Goal: Task Accomplishment & Management: Complete application form

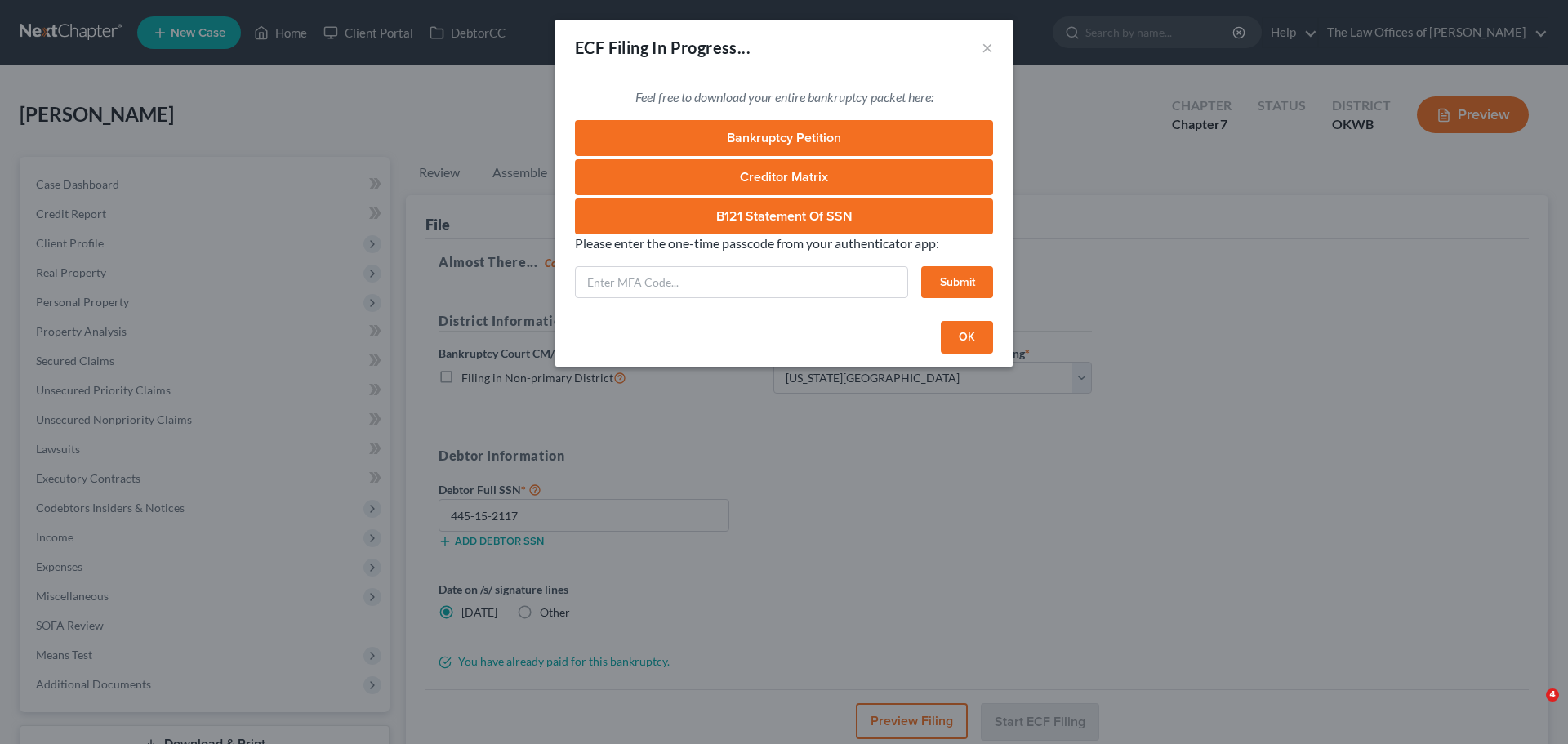
select select "0"
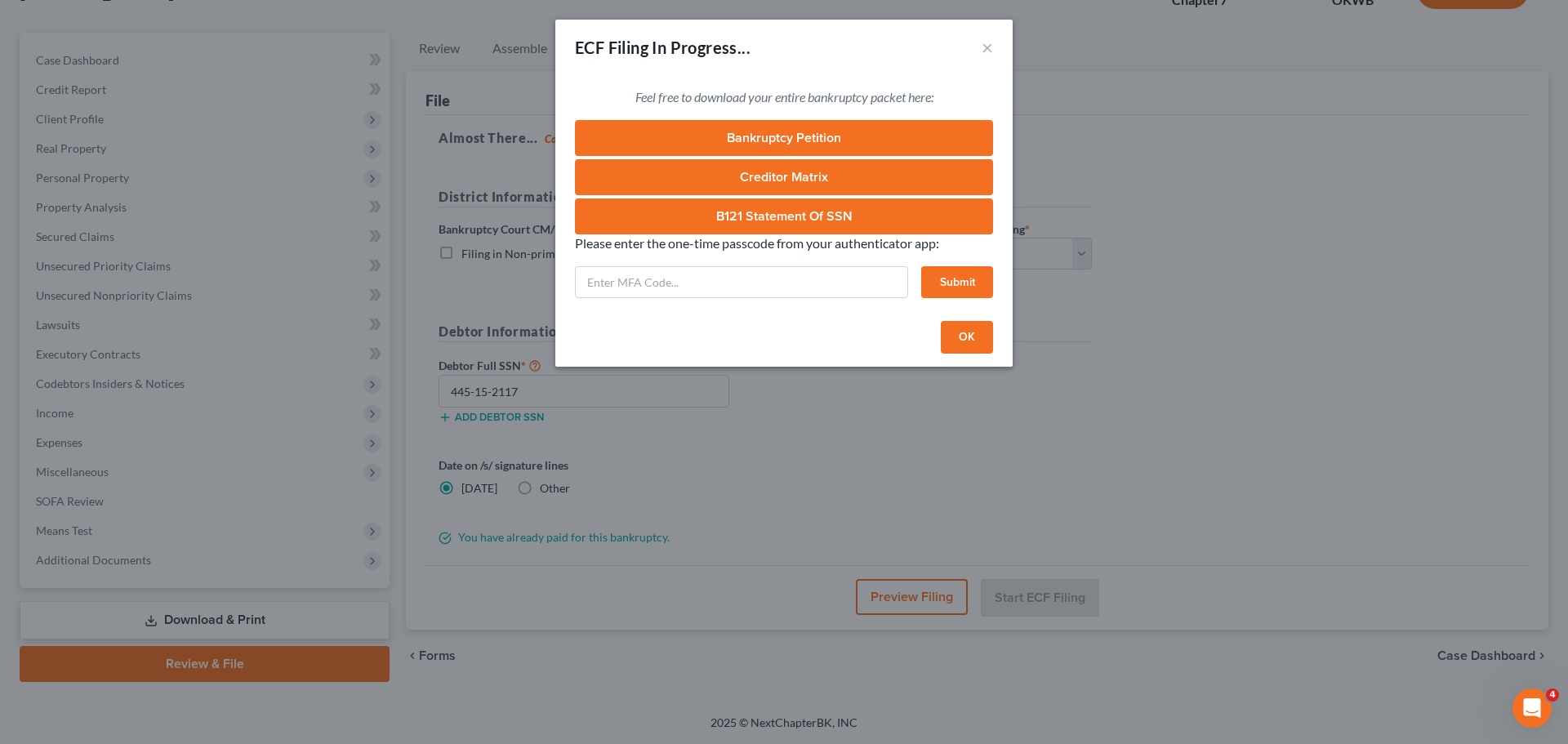
click at [981, 44] on div "ECF Filing In Progress... ×" at bounding box center [784, 47] width 457 height 55
click at [985, 45] on button "×" at bounding box center [987, 47] width 12 height 20
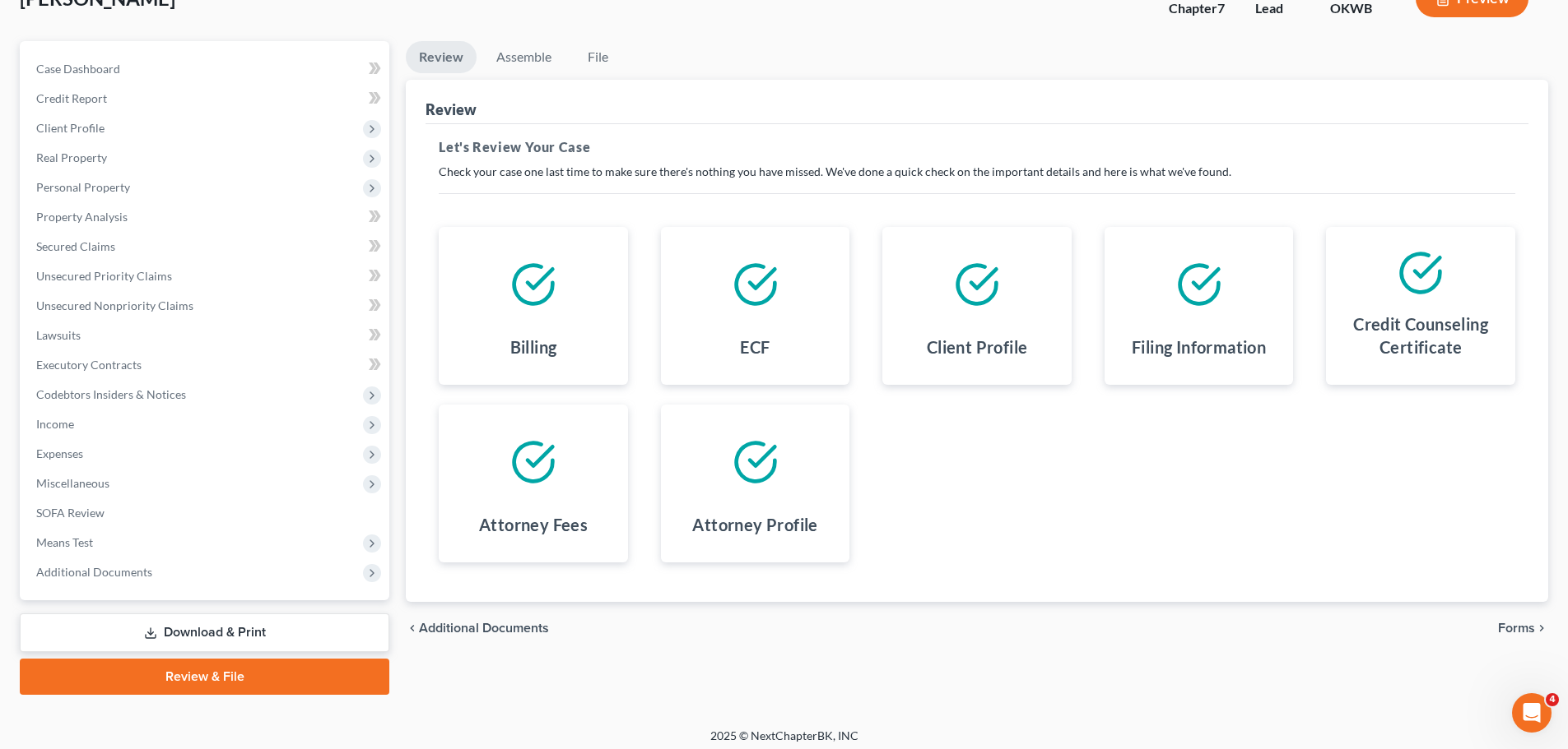
scroll to position [125, 0]
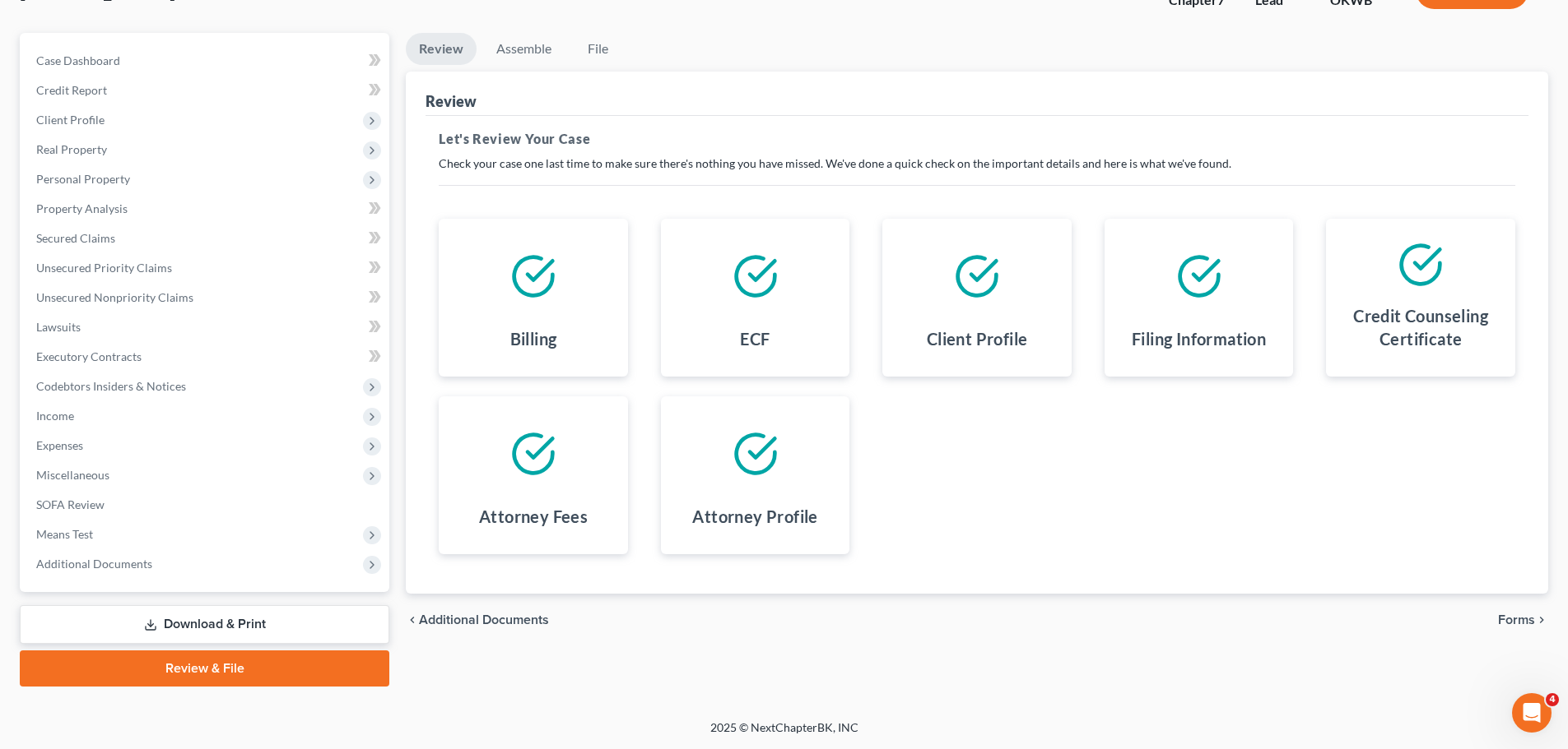
click at [1508, 616] on span "Forms" at bounding box center [1516, 620] width 37 height 13
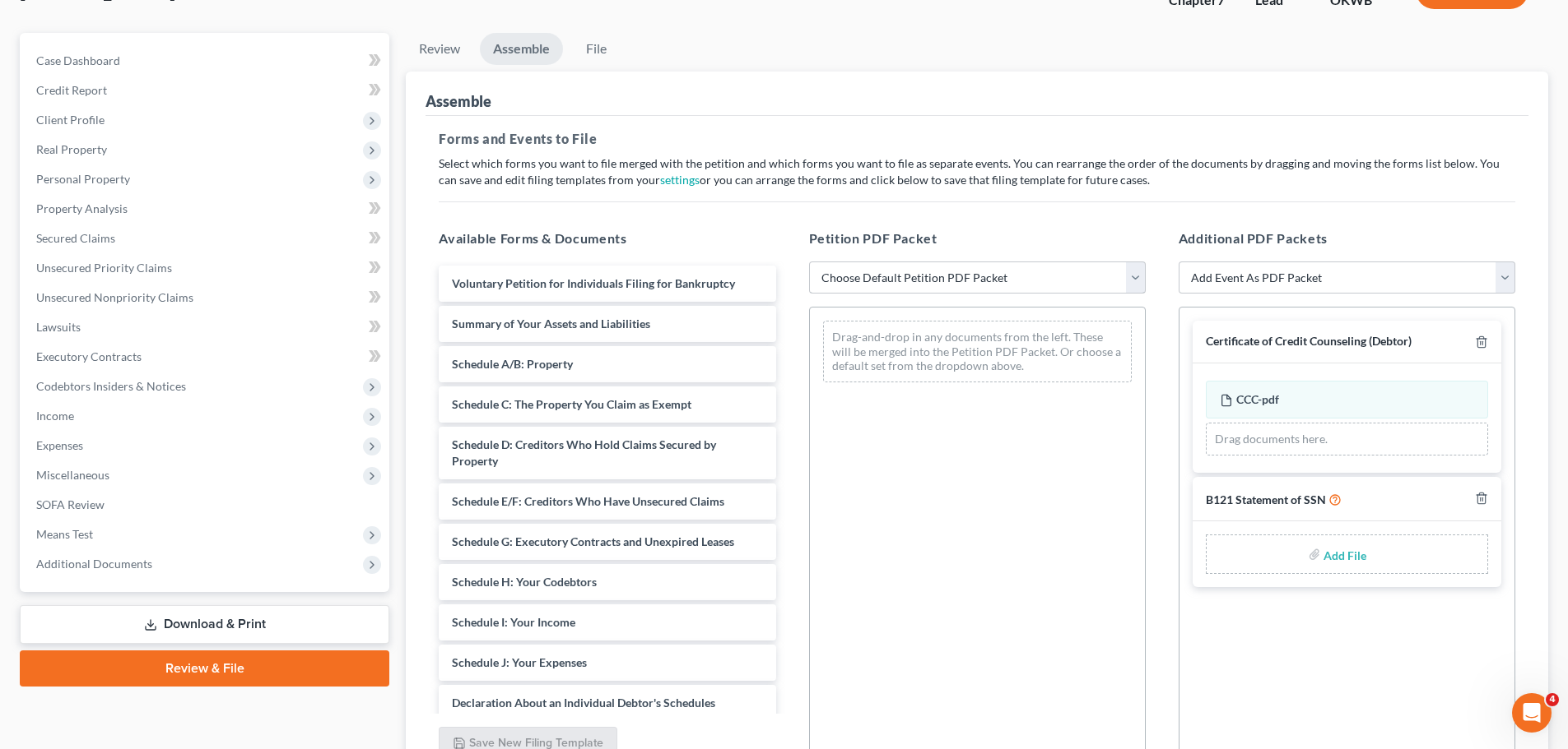
click at [923, 261] on div "Petition PDF Packet Choose Default Petition PDF Packet Complete Bankruptcy Peti…" at bounding box center [977, 494] width 370 height 557
click at [925, 275] on select "Choose Default Petition PDF Packet Complete Bankruptcy Petition (all forms and …" at bounding box center [977, 278] width 337 height 33
select select "0"
click at [809, 262] on select "Choose Default Petition PDF Packet Complete Bankruptcy Petition (all forms and …" at bounding box center [977, 278] width 337 height 33
click at [1336, 551] on input "file" at bounding box center [1343, 555] width 39 height 29
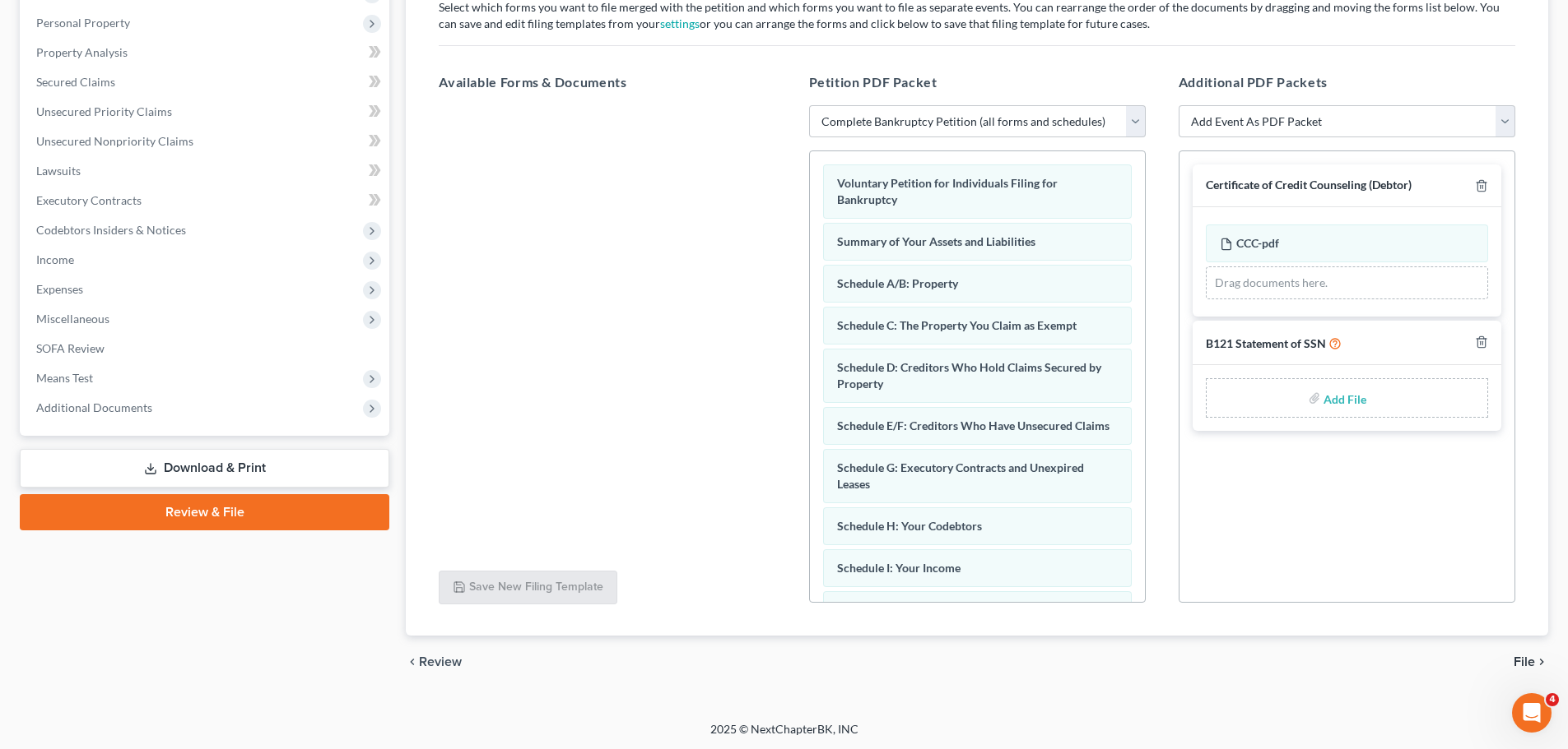
scroll to position [283, 0]
click at [1520, 666] on span "File" at bounding box center [1523, 661] width 21 height 13
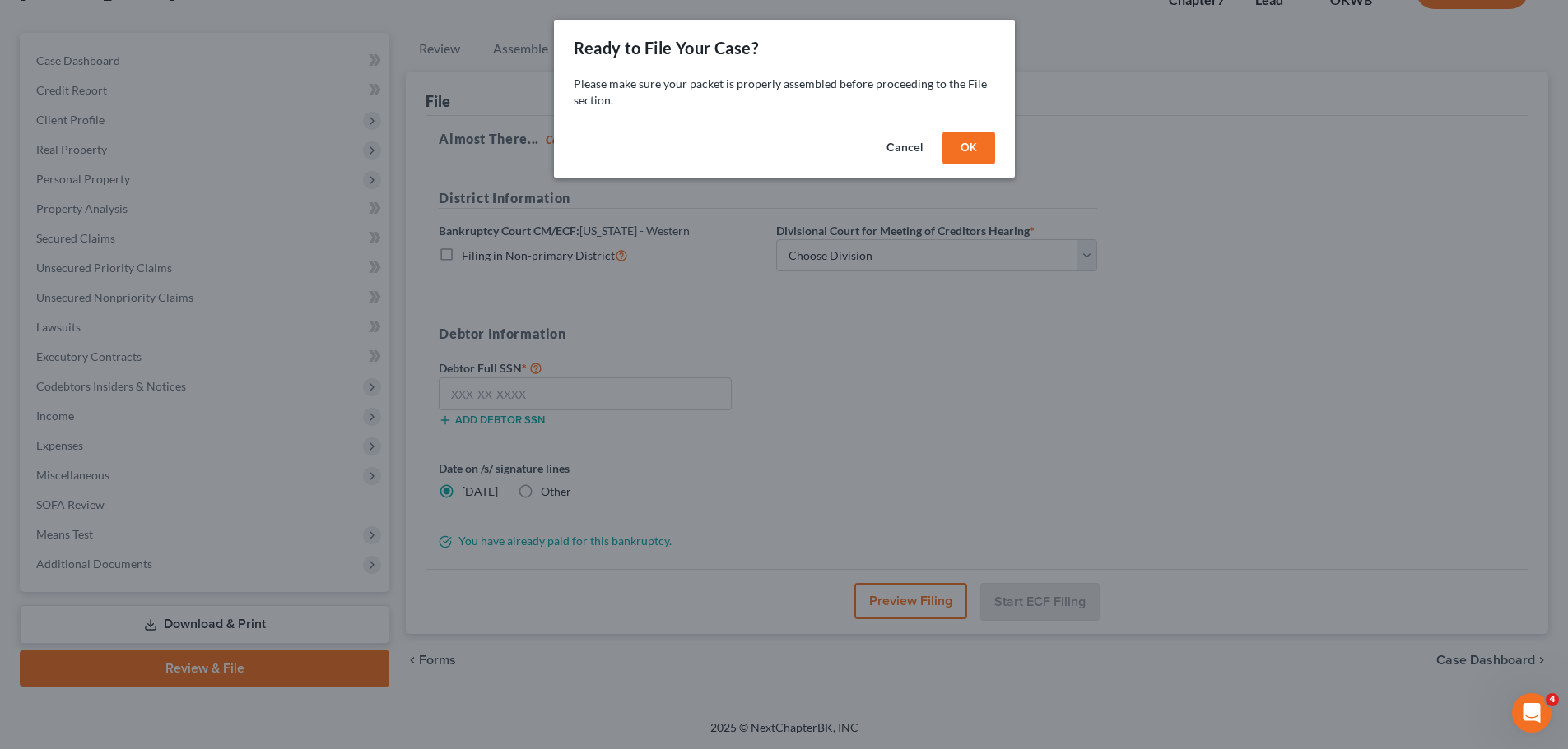
scroll to position [125, 0]
click at [955, 146] on button "OK" at bounding box center [975, 148] width 53 height 33
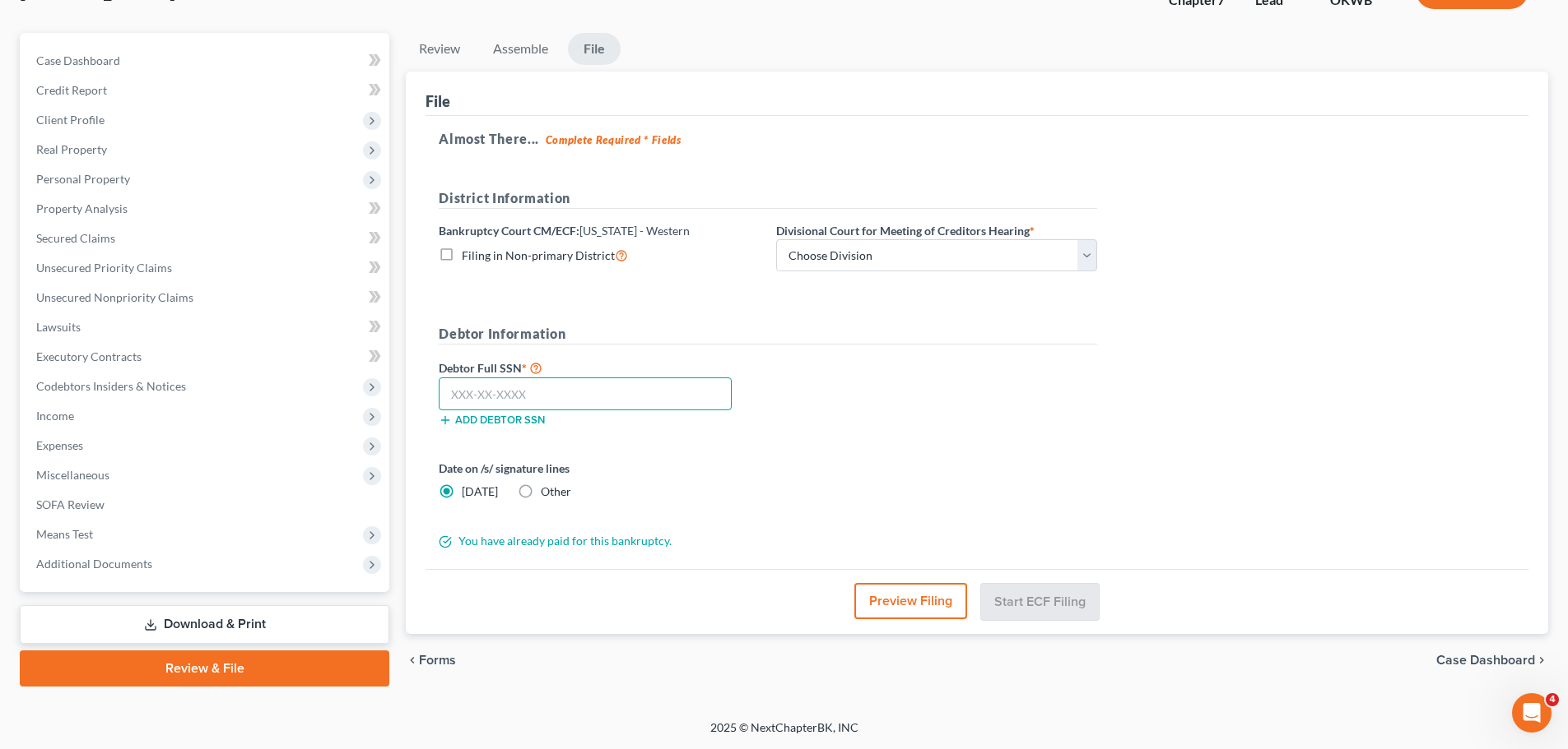
click at [497, 398] on input "text" at bounding box center [585, 394] width 293 height 33
type input "445-15-2117"
click at [855, 247] on select "Choose Division [US_STATE][GEOGRAPHIC_DATA]" at bounding box center [936, 255] width 321 height 33
select select "0"
click at [776, 239] on select "Choose Division [US_STATE][GEOGRAPHIC_DATA]" at bounding box center [936, 255] width 321 height 33
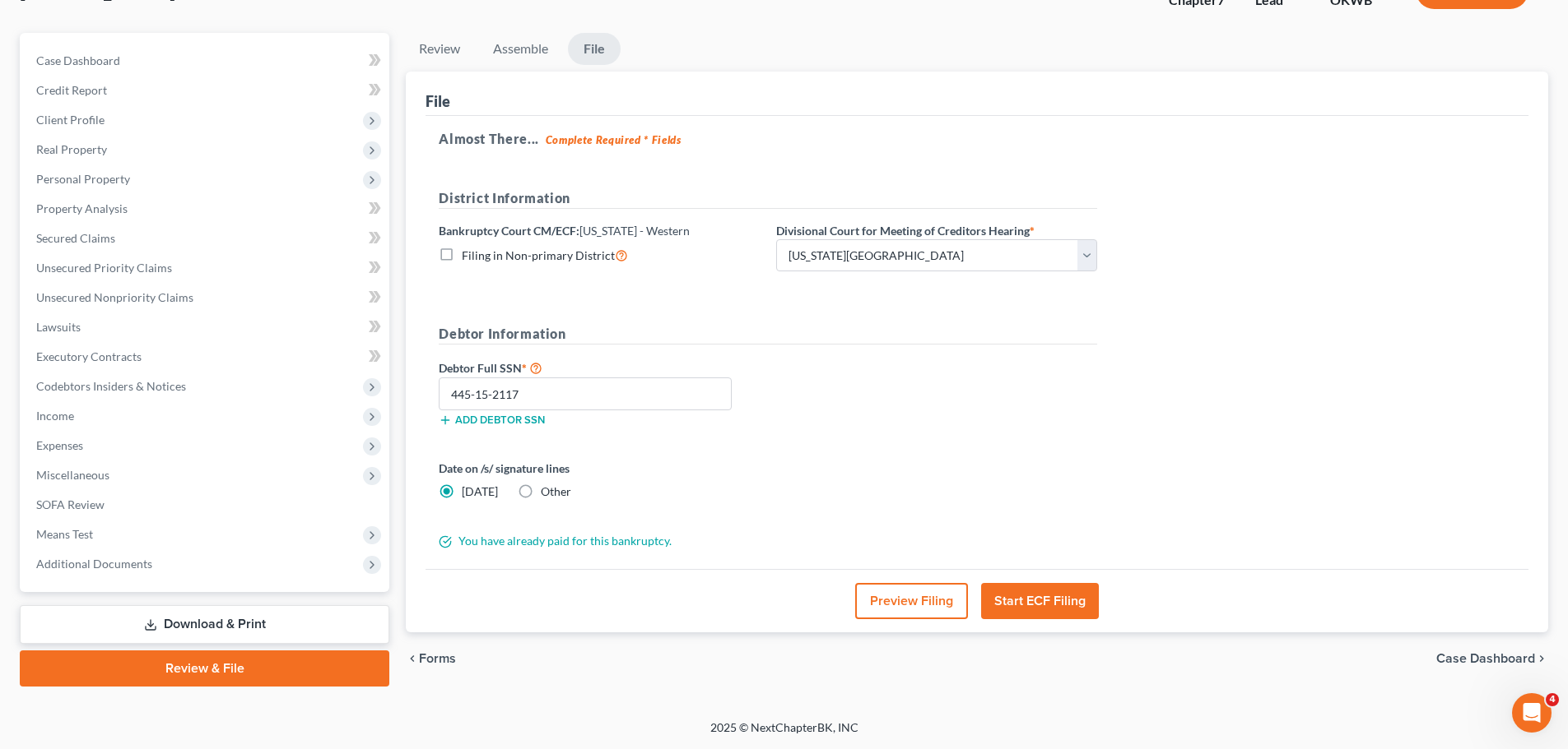
click at [1005, 593] on button "Start ECF Filing" at bounding box center [1040, 601] width 118 height 36
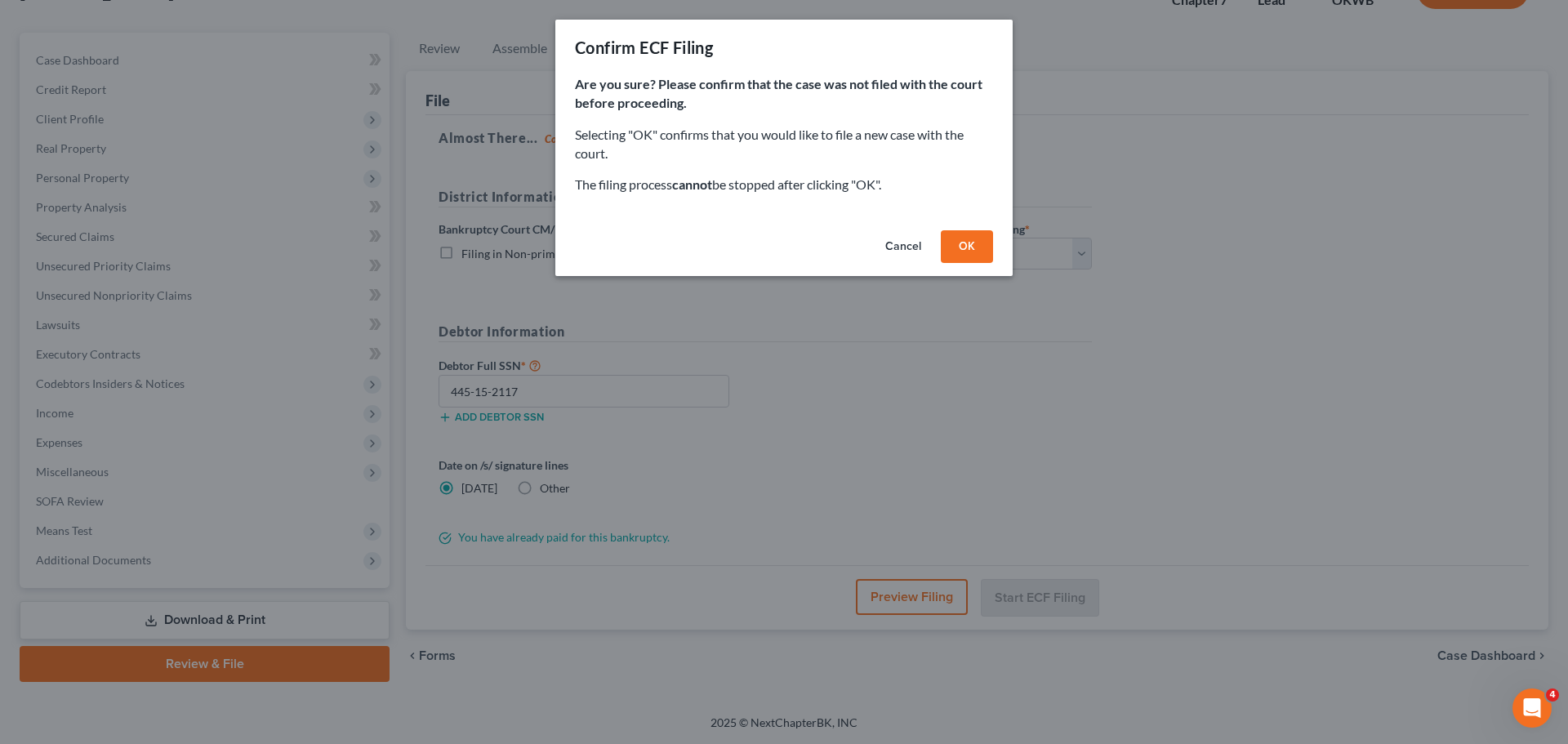
click at [966, 237] on button "OK" at bounding box center [967, 246] width 53 height 33
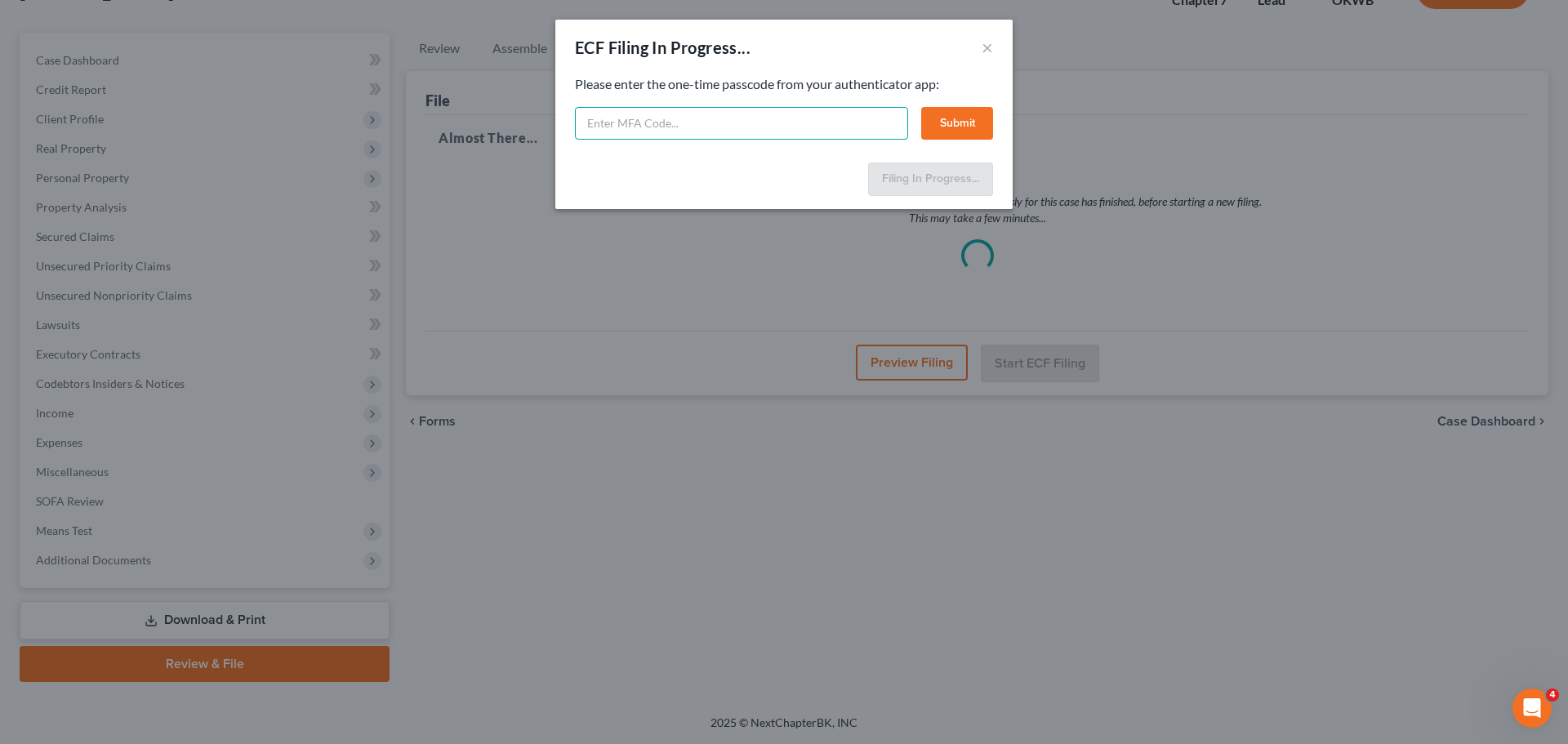
click at [817, 126] on input "text" at bounding box center [742, 123] width 333 height 33
type input "942196"
click at [936, 124] on button "Submit" at bounding box center [957, 123] width 72 height 33
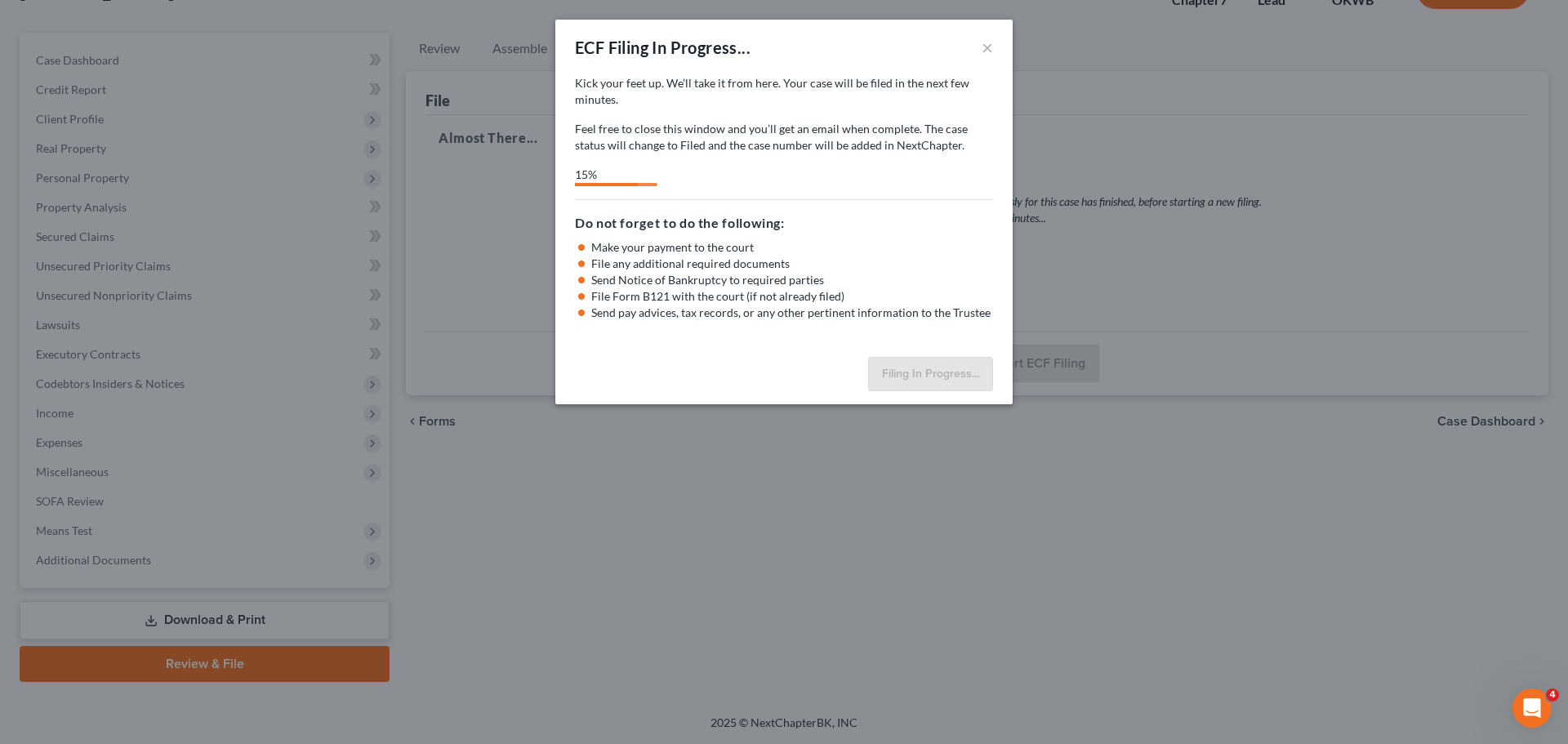
select select "0"
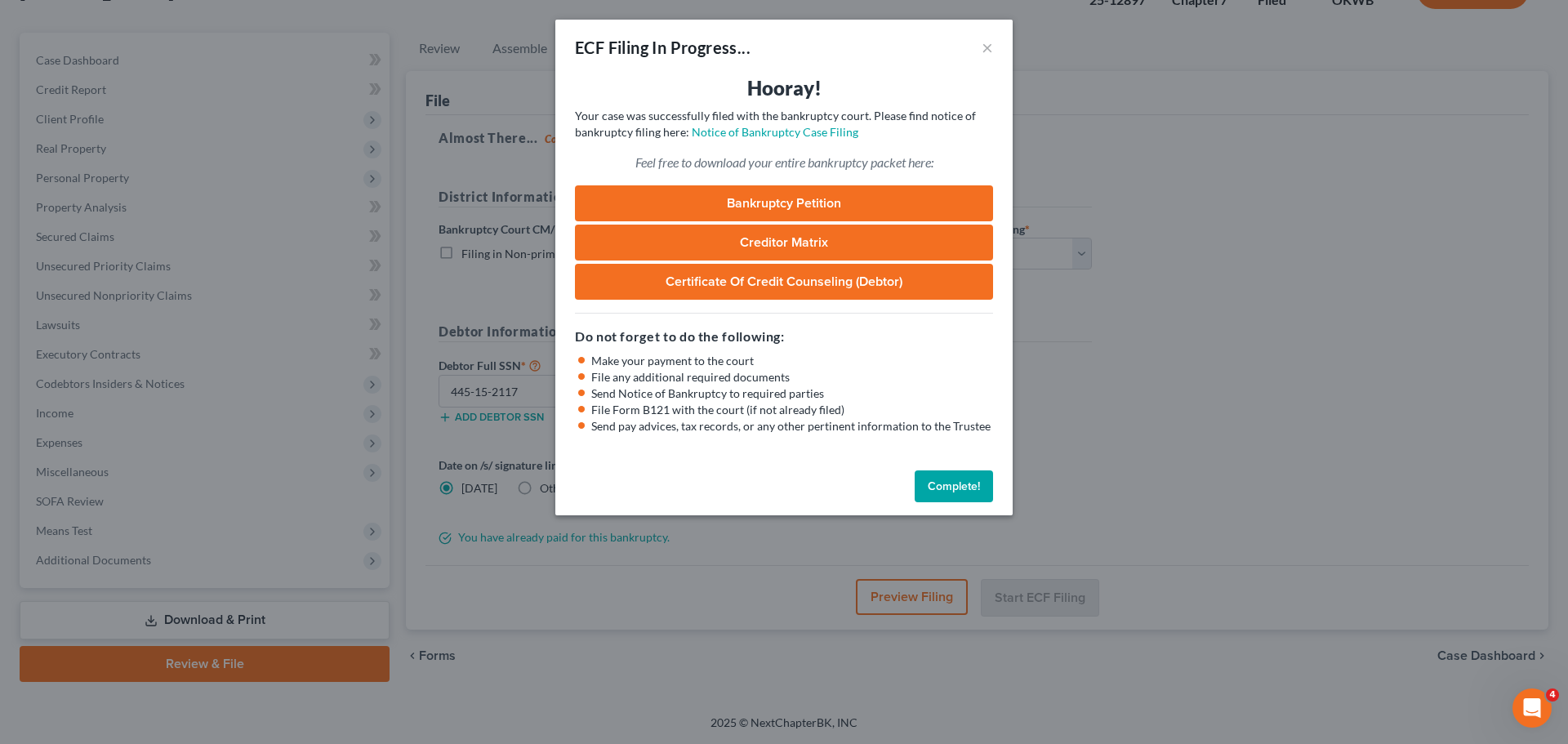
click at [1380, 101] on div "ECF Filing In Progress... × Hooray! Your case was successfully filed with the b…" at bounding box center [784, 372] width 1568 height 744
click at [962, 495] on button "Complete!" at bounding box center [954, 487] width 79 height 33
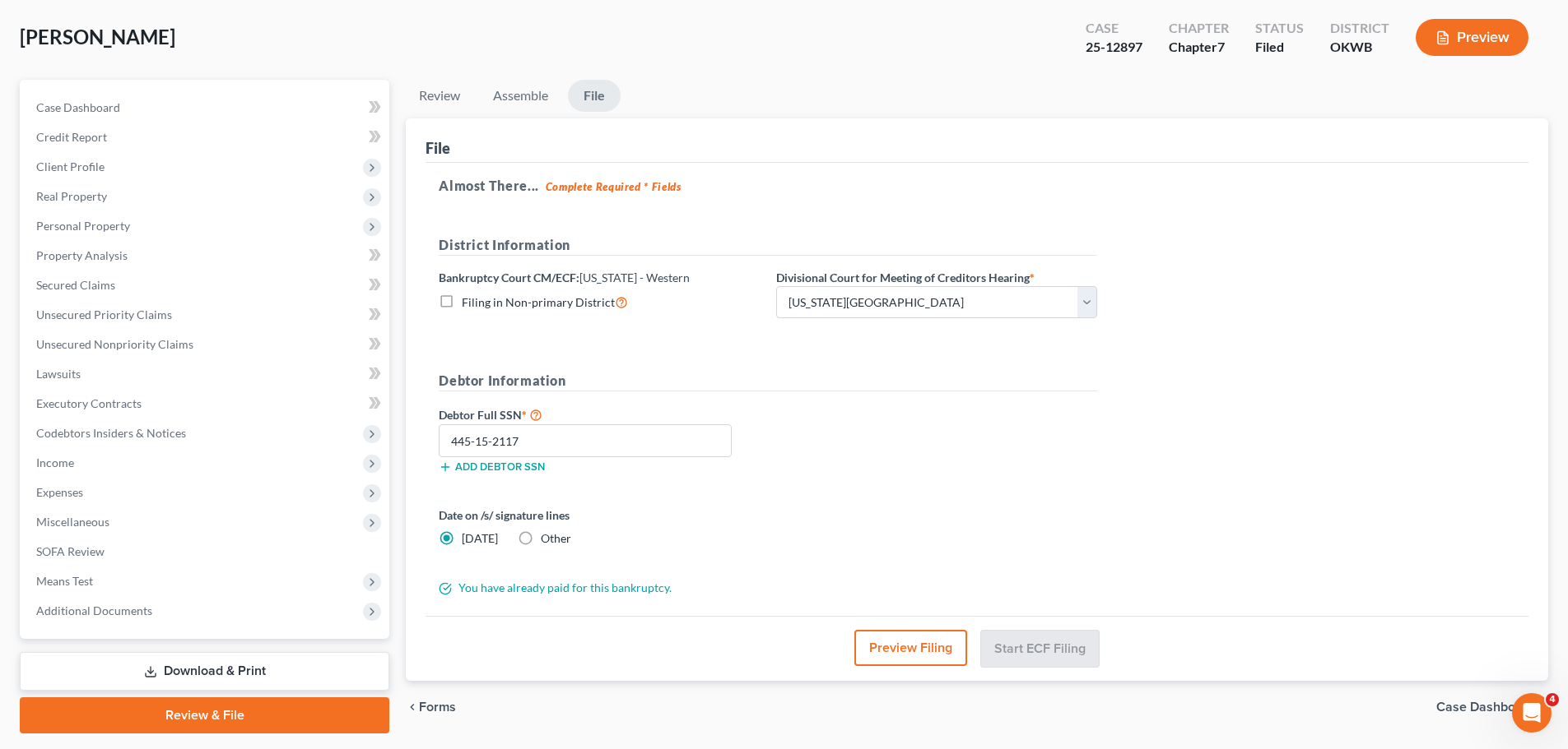
scroll to position [0, 0]
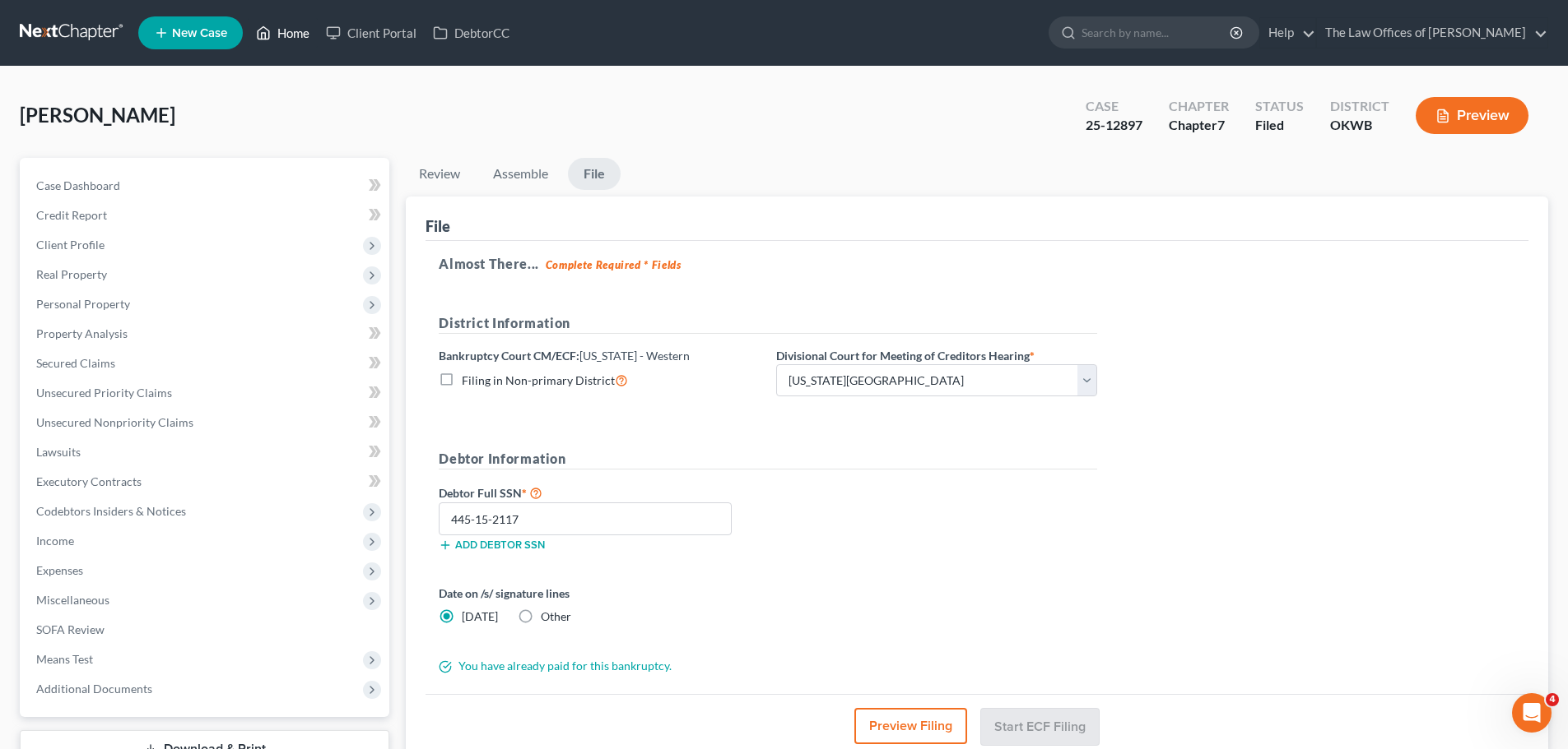
click at [287, 30] on link "Home" at bounding box center [282, 33] width 70 height 29
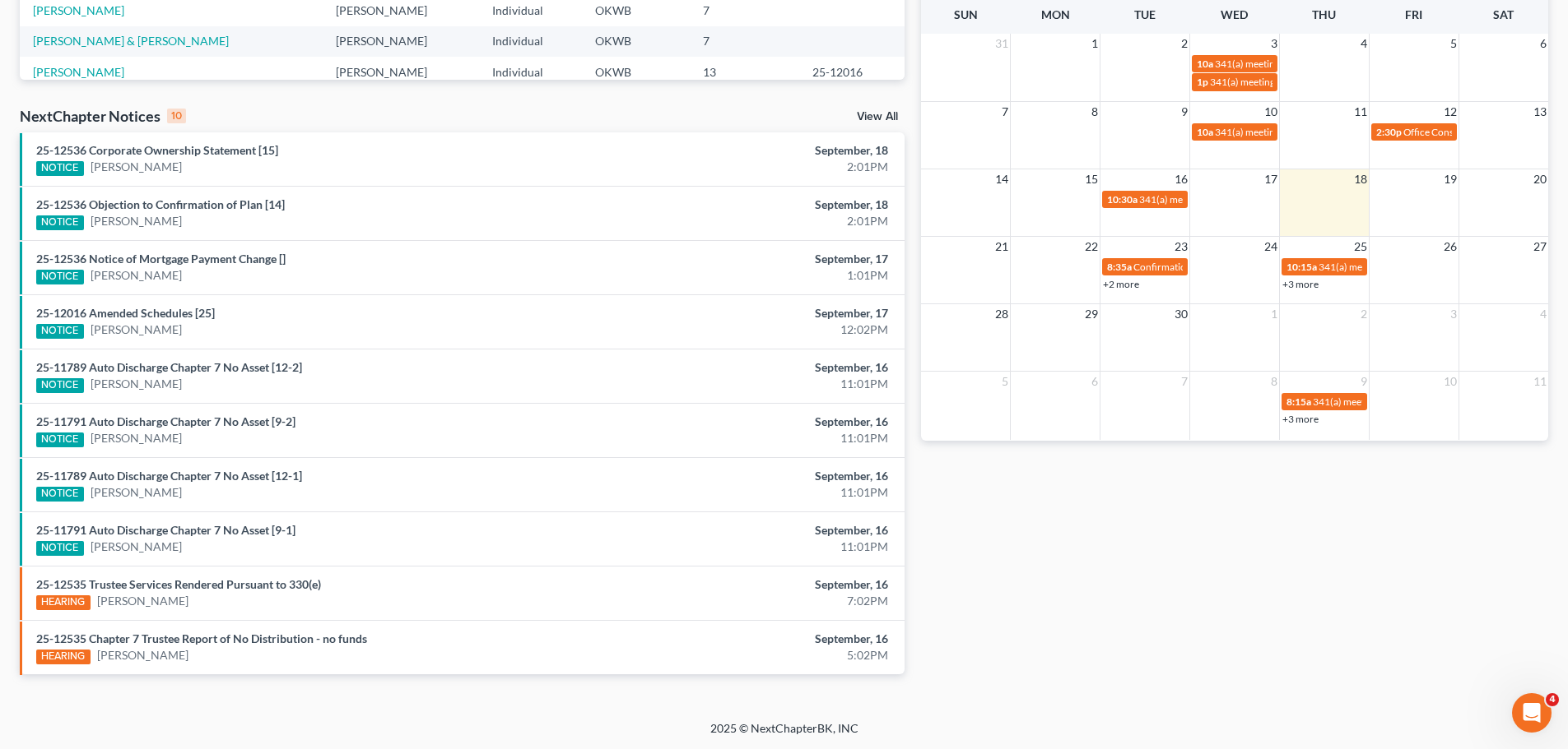
scroll to position [434, 0]
click at [192, 206] on link "25-12536 Objection to Confirmation of Plan [14]" at bounding box center [161, 203] width 248 height 14
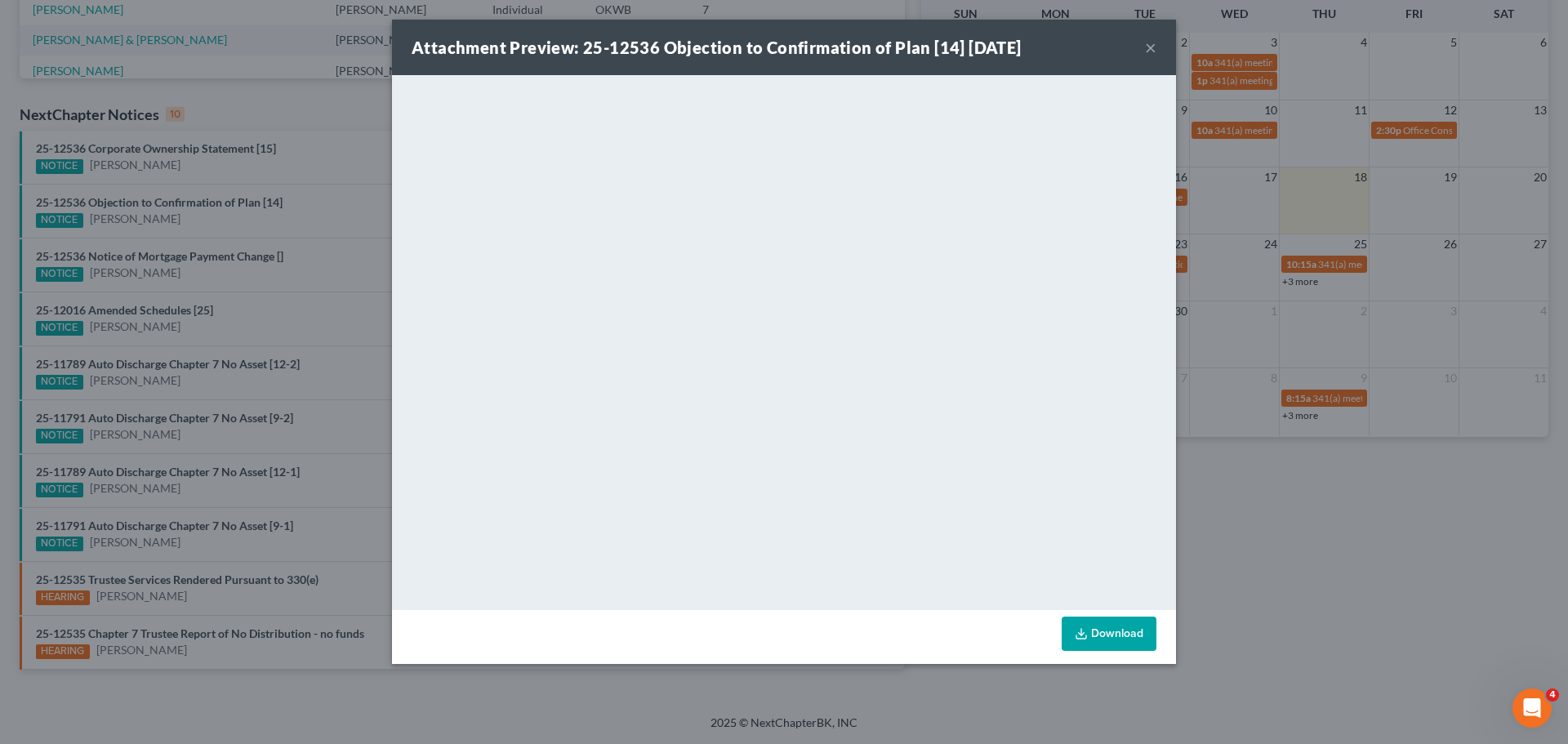
click at [1150, 51] on button "×" at bounding box center [1150, 47] width 12 height 20
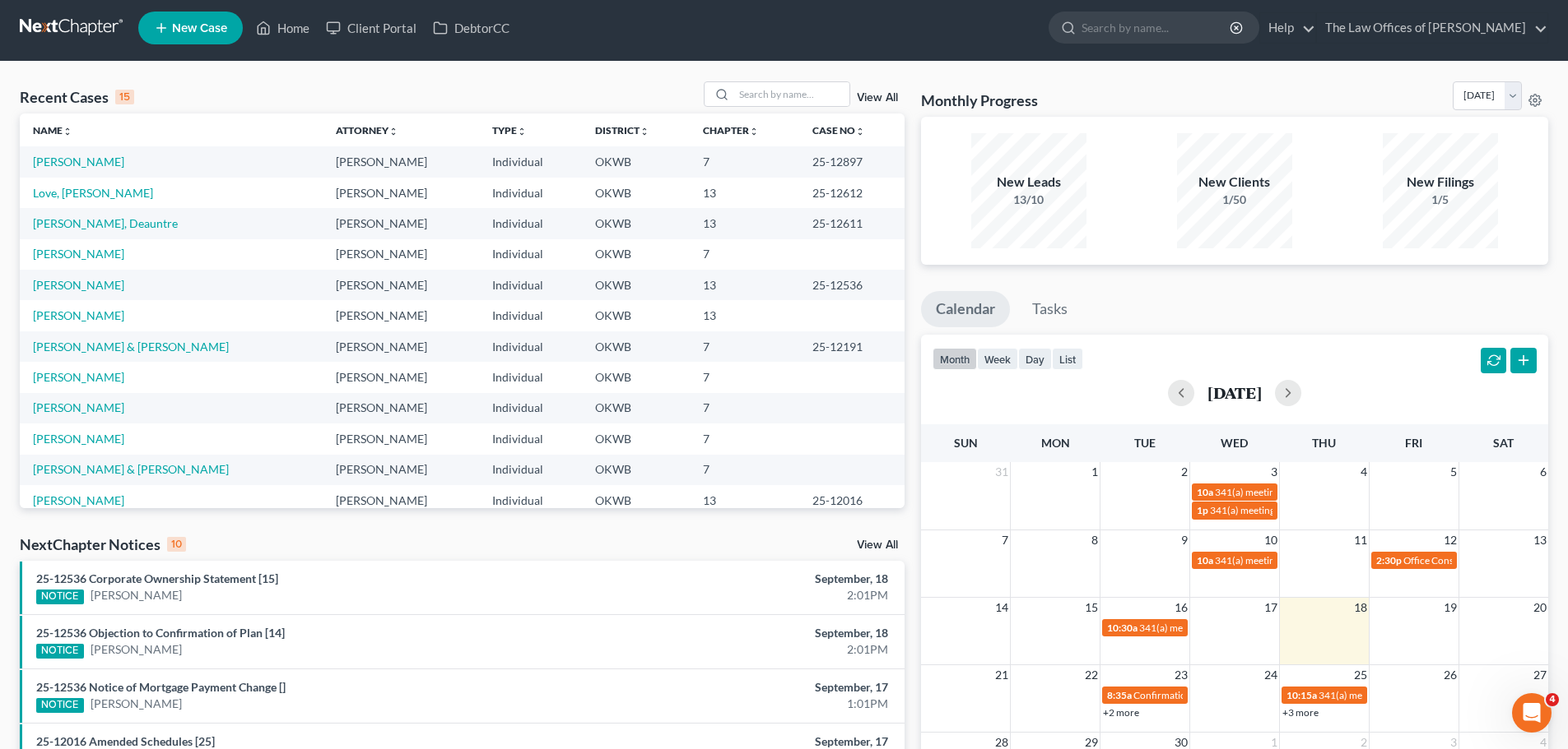
scroll to position [0, 0]
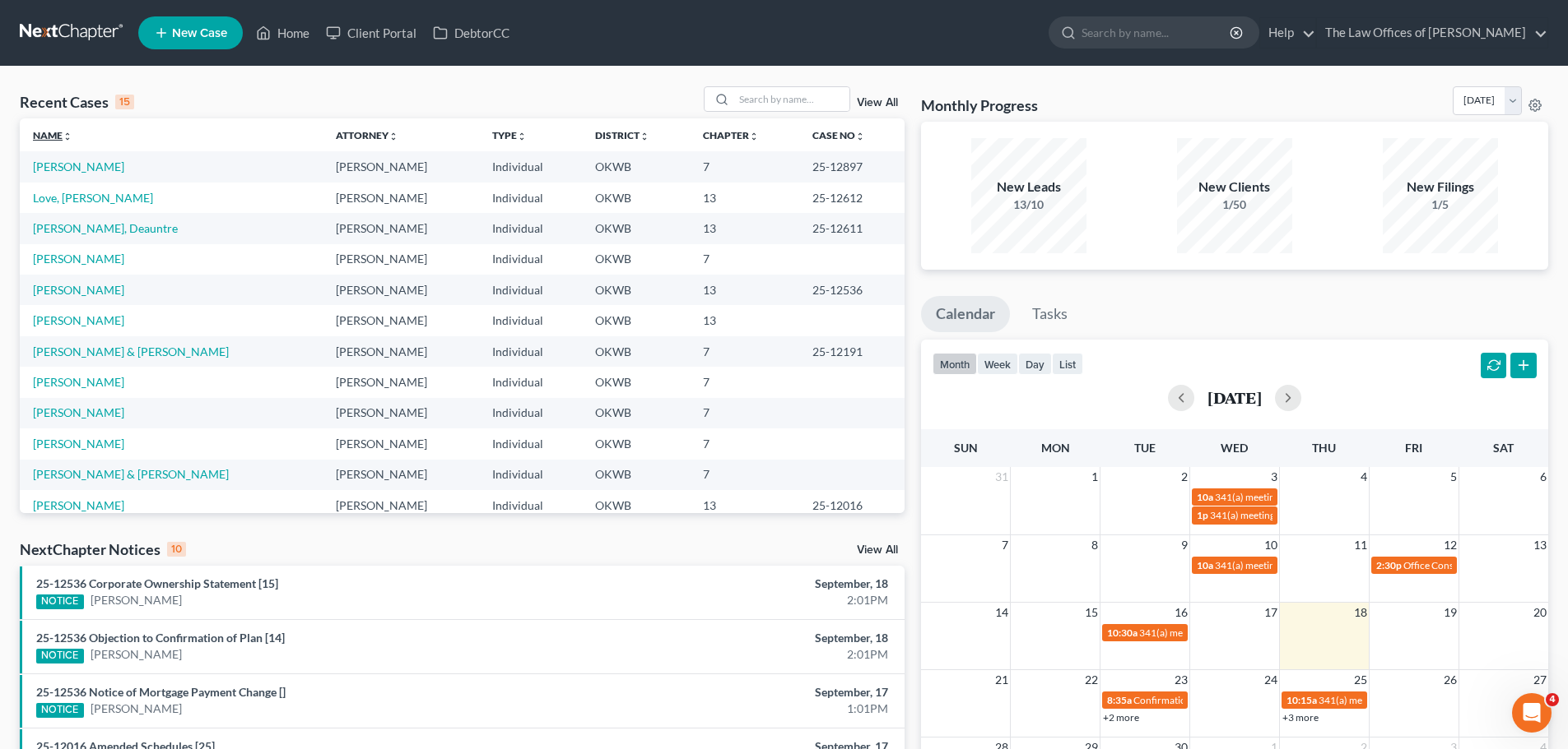
click at [61, 132] on link "Name unfold_more expand_more expand_less" at bounding box center [52, 136] width 39 height 13
click at [61, 132] on link "Name unfold_more expand_more expand_less" at bounding box center [53, 136] width 41 height 13
